Goal: Manage account settings

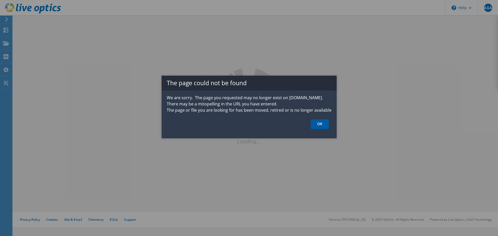
click at [321, 124] on link "OK" at bounding box center [319, 124] width 18 height 10
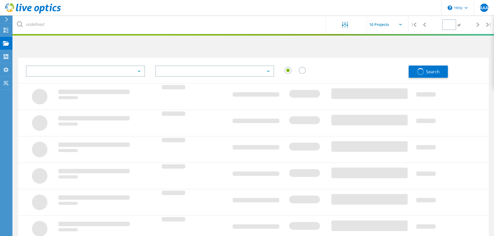
type input "1"
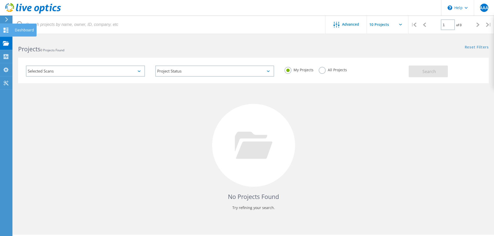
click at [7, 32] on icon at bounding box center [6, 30] width 6 height 5
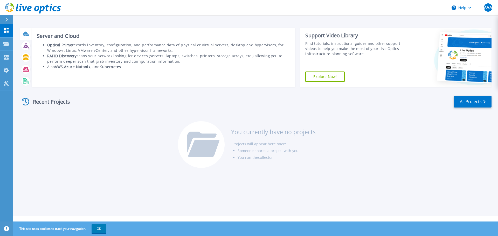
click at [29, 34] on div at bounding box center [25, 33] width 9 height 9
click at [28, 34] on icon at bounding box center [25, 34] width 5 height 4
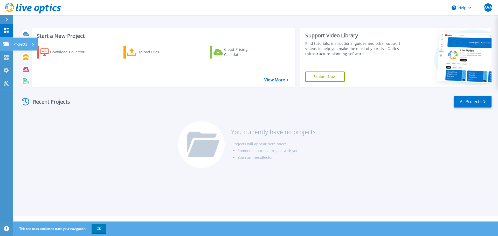
click at [6, 43] on icon at bounding box center [6, 44] width 6 height 4
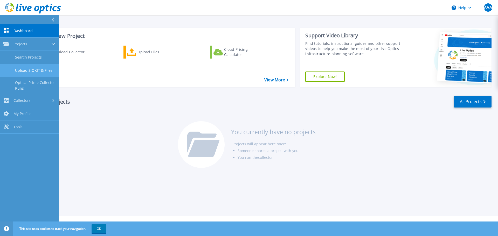
click at [24, 67] on link "Upload SIOKIT & Files" at bounding box center [29, 70] width 59 height 13
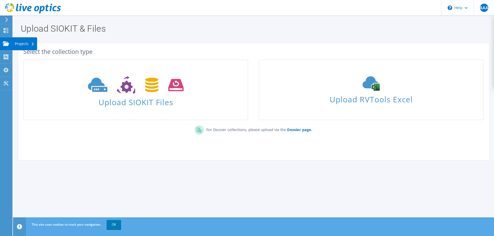
click at [22, 46] on div "Projects" at bounding box center [24, 43] width 25 height 13
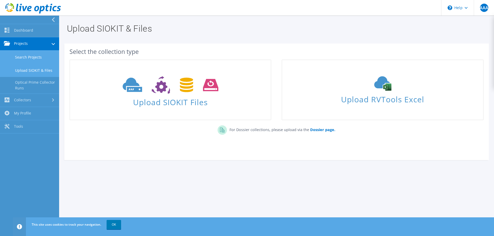
click at [30, 59] on link "Search Projects" at bounding box center [29, 57] width 59 height 13
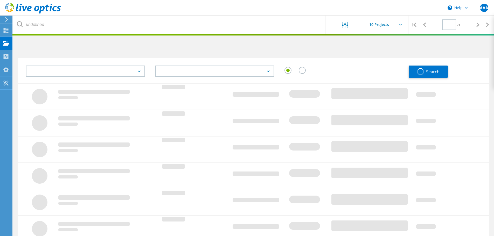
type input "1"
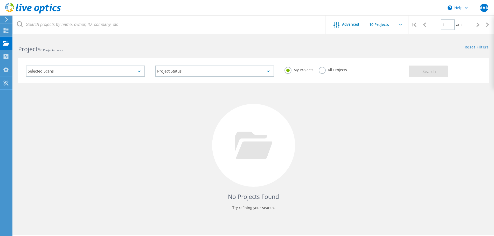
click at [323, 69] on label "All Projects" at bounding box center [333, 69] width 28 height 5
click at [0, 0] on input "All Projects" at bounding box center [0, 0] width 0 height 0
click at [426, 73] on span "Search" at bounding box center [428, 72] width 13 height 6
click at [125, 74] on div "Selected Scans" at bounding box center [85, 71] width 119 height 11
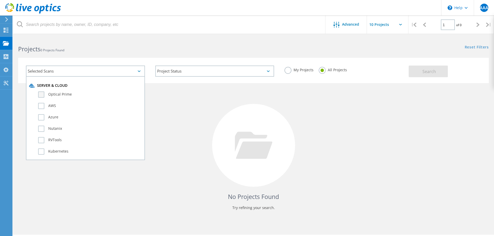
click at [55, 94] on label "Optical Prime" at bounding box center [90, 94] width 104 height 6
click at [0, 0] on input "Optical Prime" at bounding box center [0, 0] width 0 height 0
click at [427, 76] on button "Search" at bounding box center [427, 72] width 39 height 12
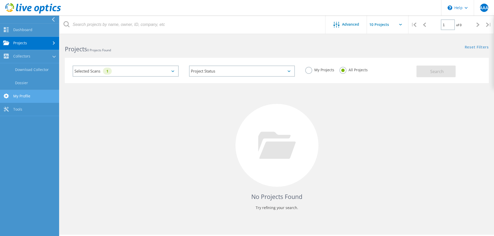
click at [34, 94] on link "My Profile" at bounding box center [29, 96] width 59 height 13
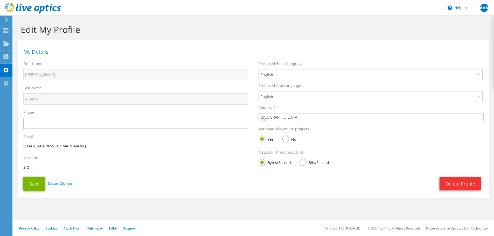
select select "185"
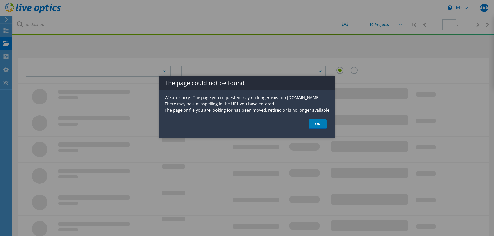
type input "1"
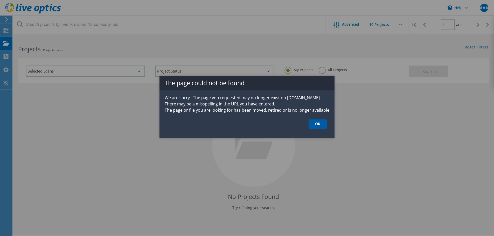
click at [319, 121] on link "OK" at bounding box center [317, 124] width 18 height 10
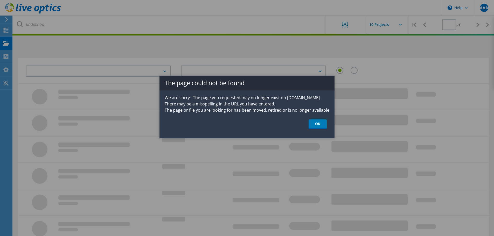
type input "1"
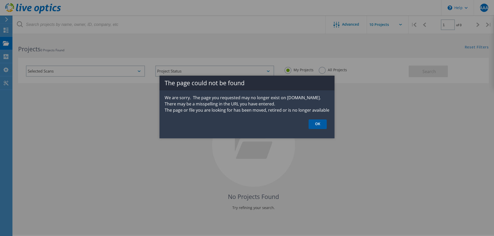
click at [318, 126] on link "OK" at bounding box center [317, 124] width 18 height 10
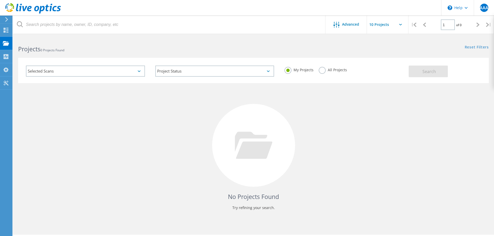
click at [389, 22] on input "text" at bounding box center [393, 25] width 52 height 18
